Goal: Task Accomplishment & Management: Use online tool/utility

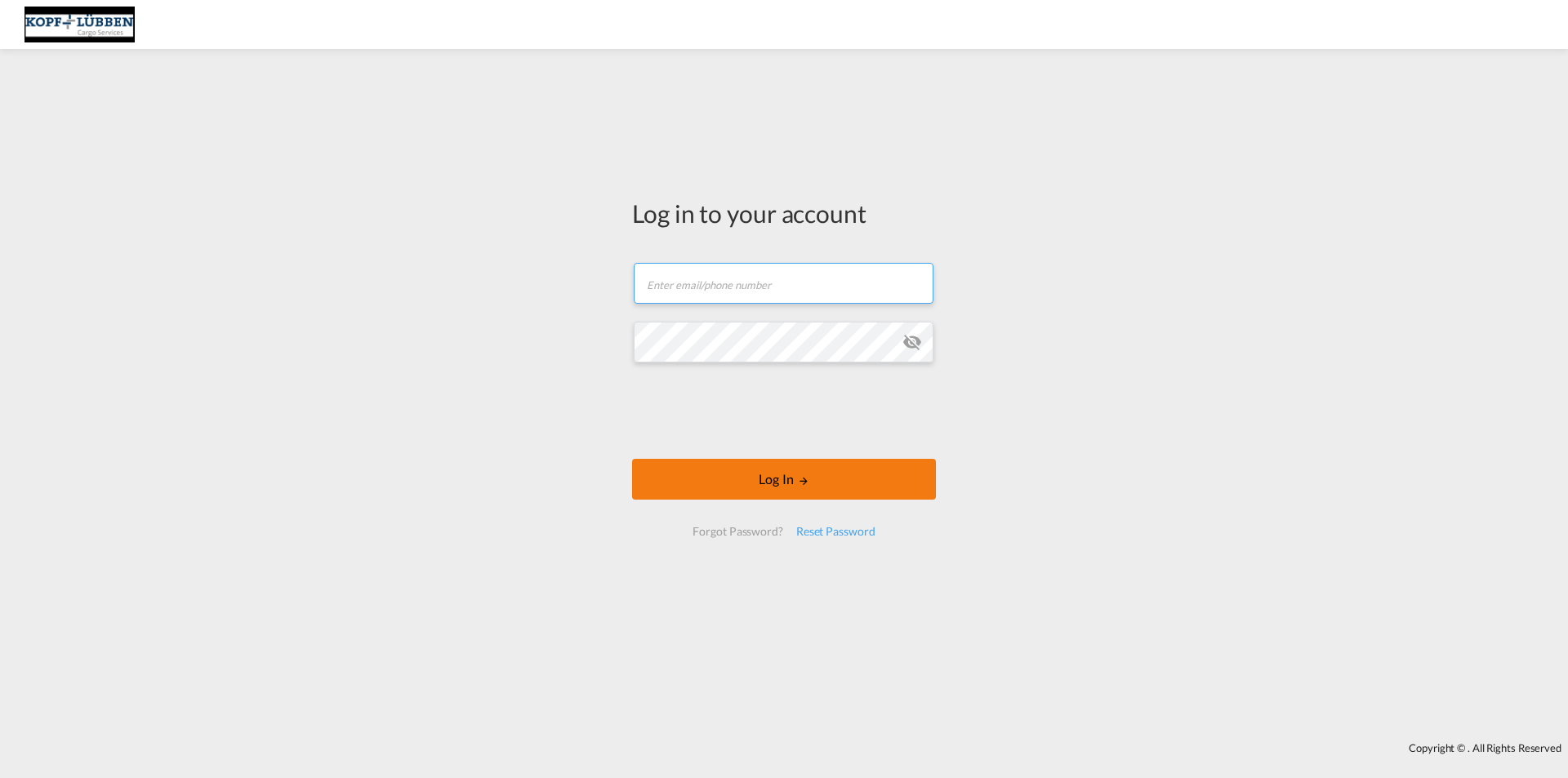
type input "[EMAIL_ADDRESS][PERSON_NAME][DOMAIN_NAME]"
click at [703, 483] on button "Log In" at bounding box center [784, 478] width 304 height 40
